Goal: Transaction & Acquisition: Purchase product/service

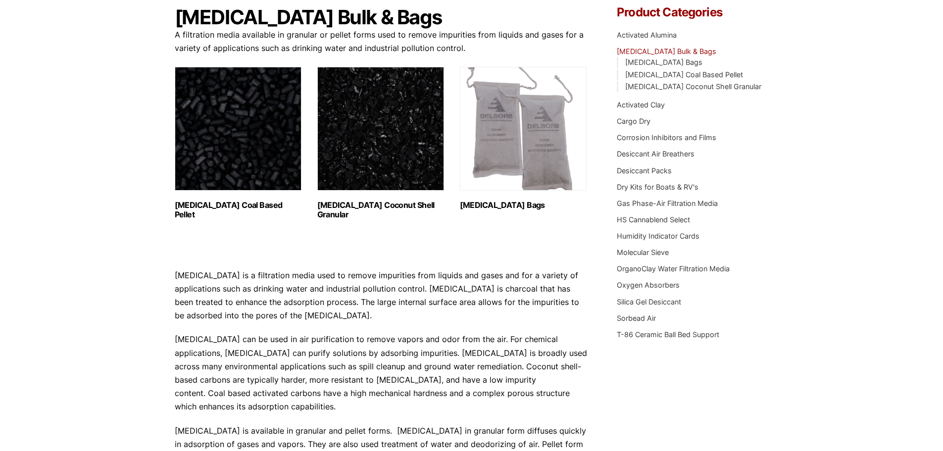
scroll to position [149, 0]
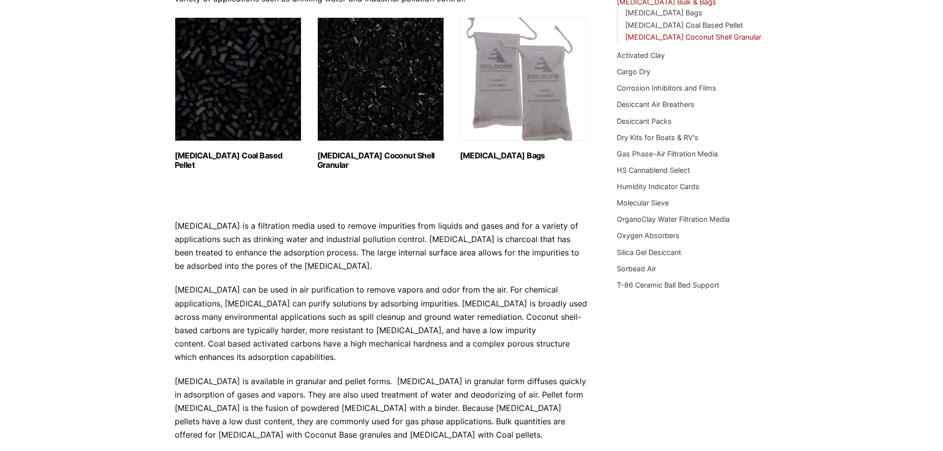
click at [707, 36] on link "[MEDICAL_DATA] Coconut Shell Granular" at bounding box center [693, 37] width 136 height 8
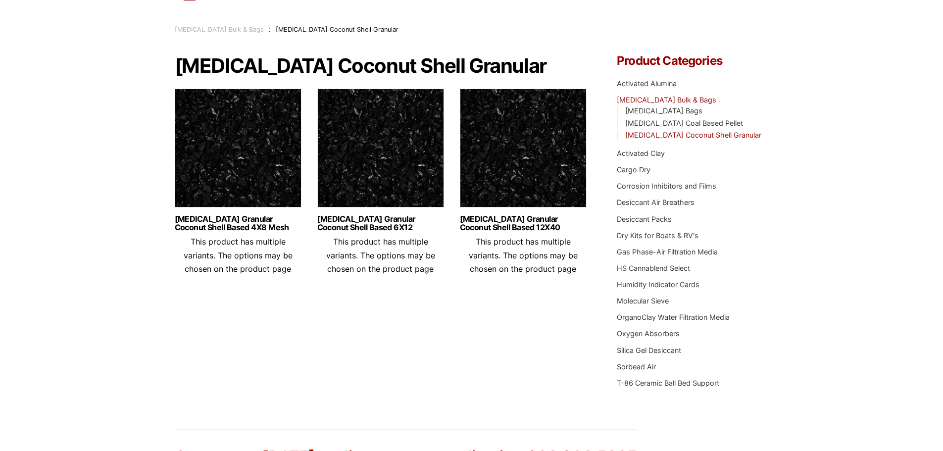
scroll to position [50, 0]
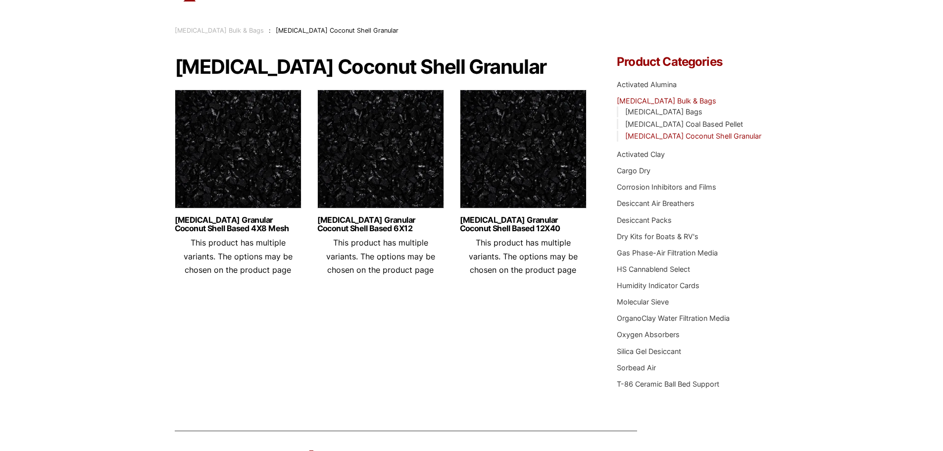
click at [513, 186] on img at bounding box center [523, 152] width 127 height 124
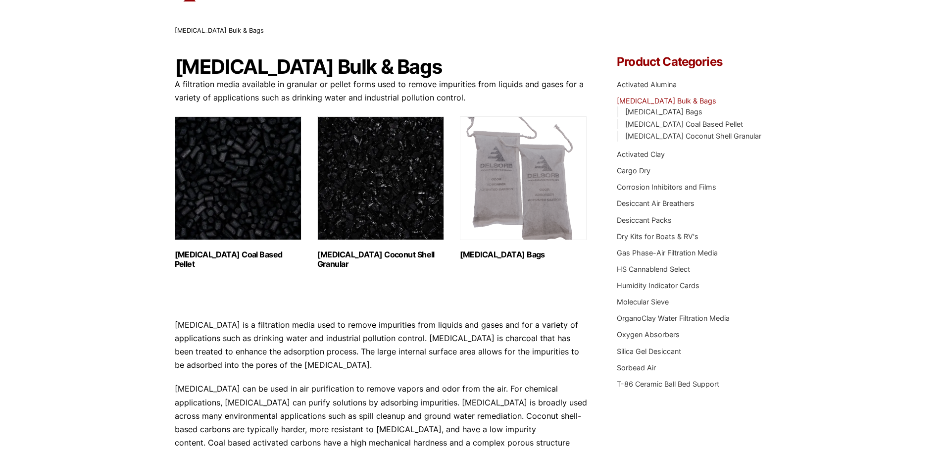
scroll to position [99, 0]
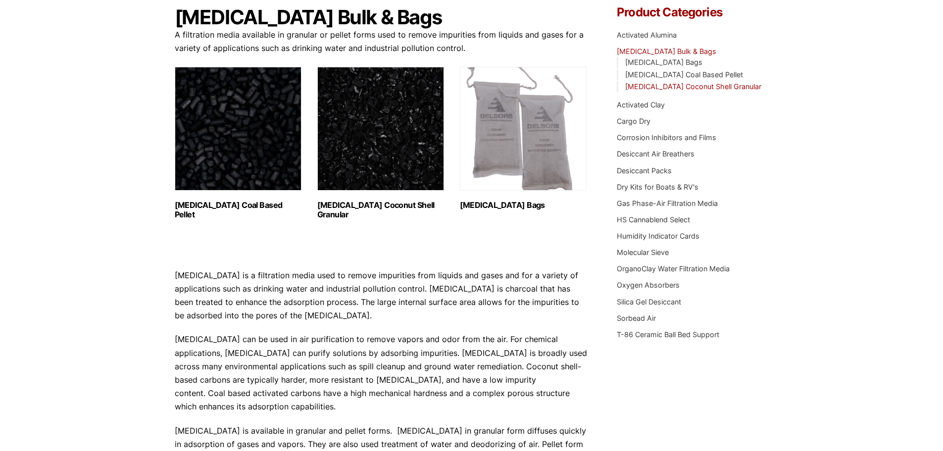
click at [678, 87] on link "[MEDICAL_DATA] Coconut Shell Granular" at bounding box center [693, 86] width 136 height 8
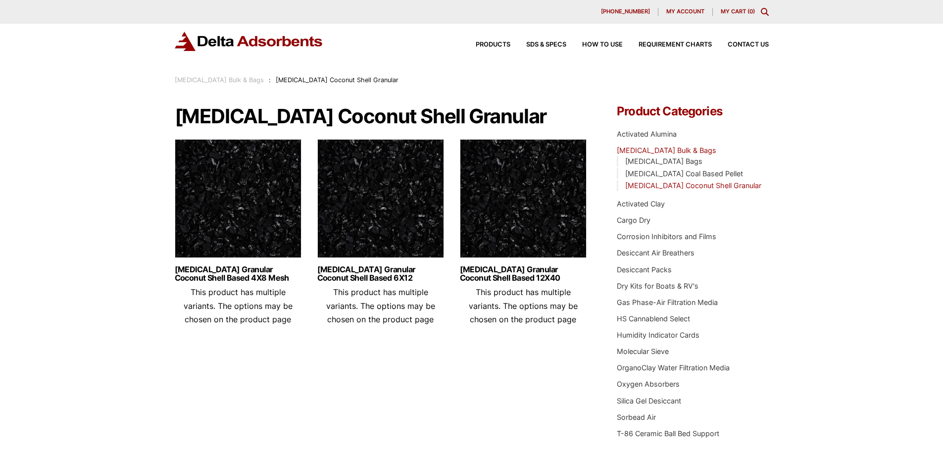
click at [267, 219] on img at bounding box center [238, 201] width 127 height 124
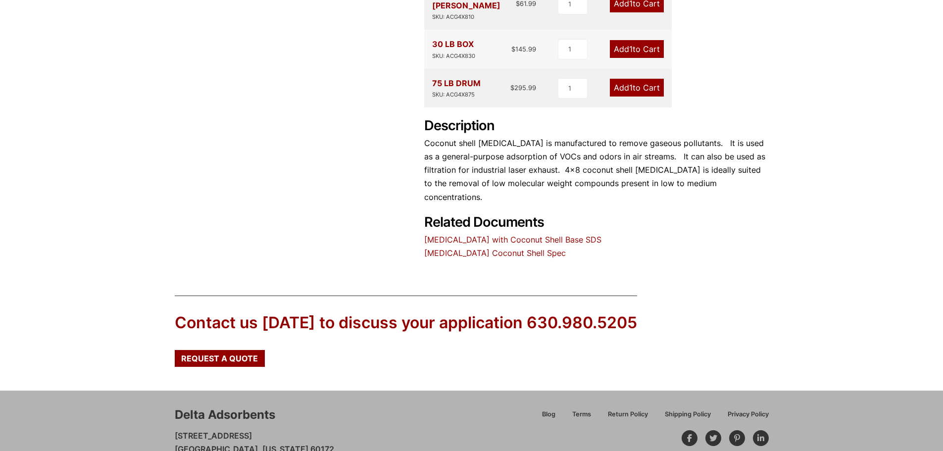
scroll to position [404, 0]
